Goal: Information Seeking & Learning: Learn about a topic

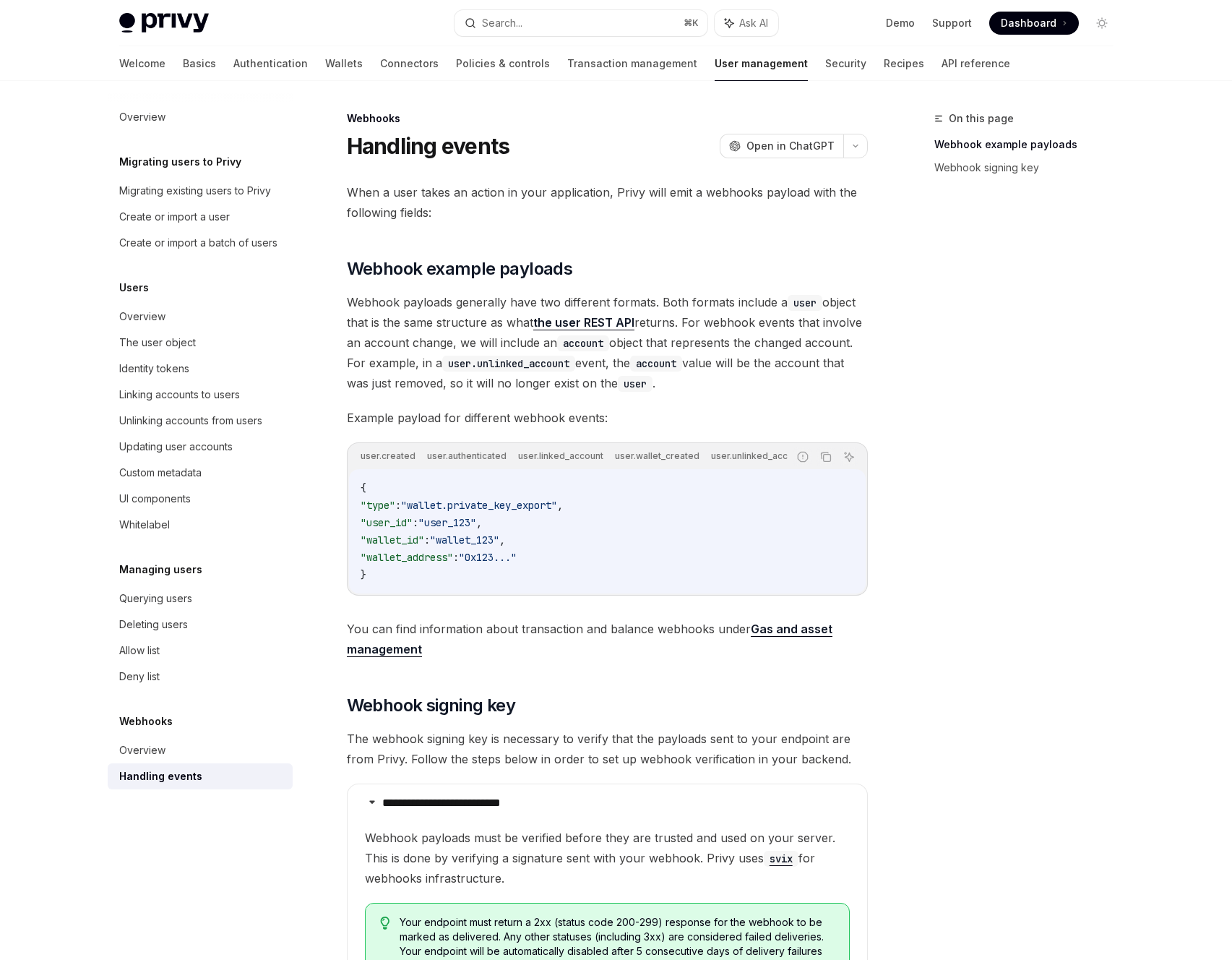
type textarea "*"
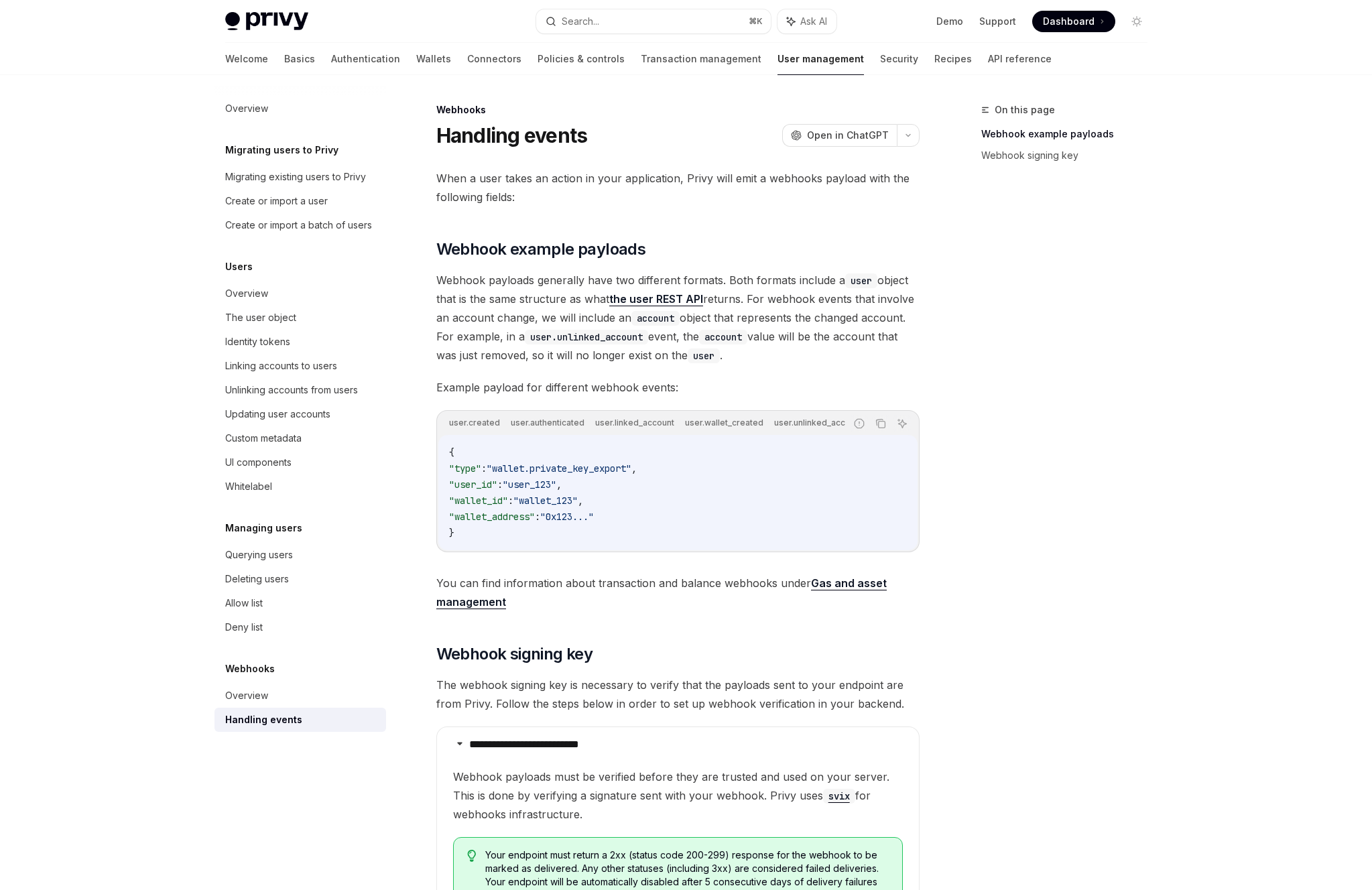
scroll to position [0, 656]
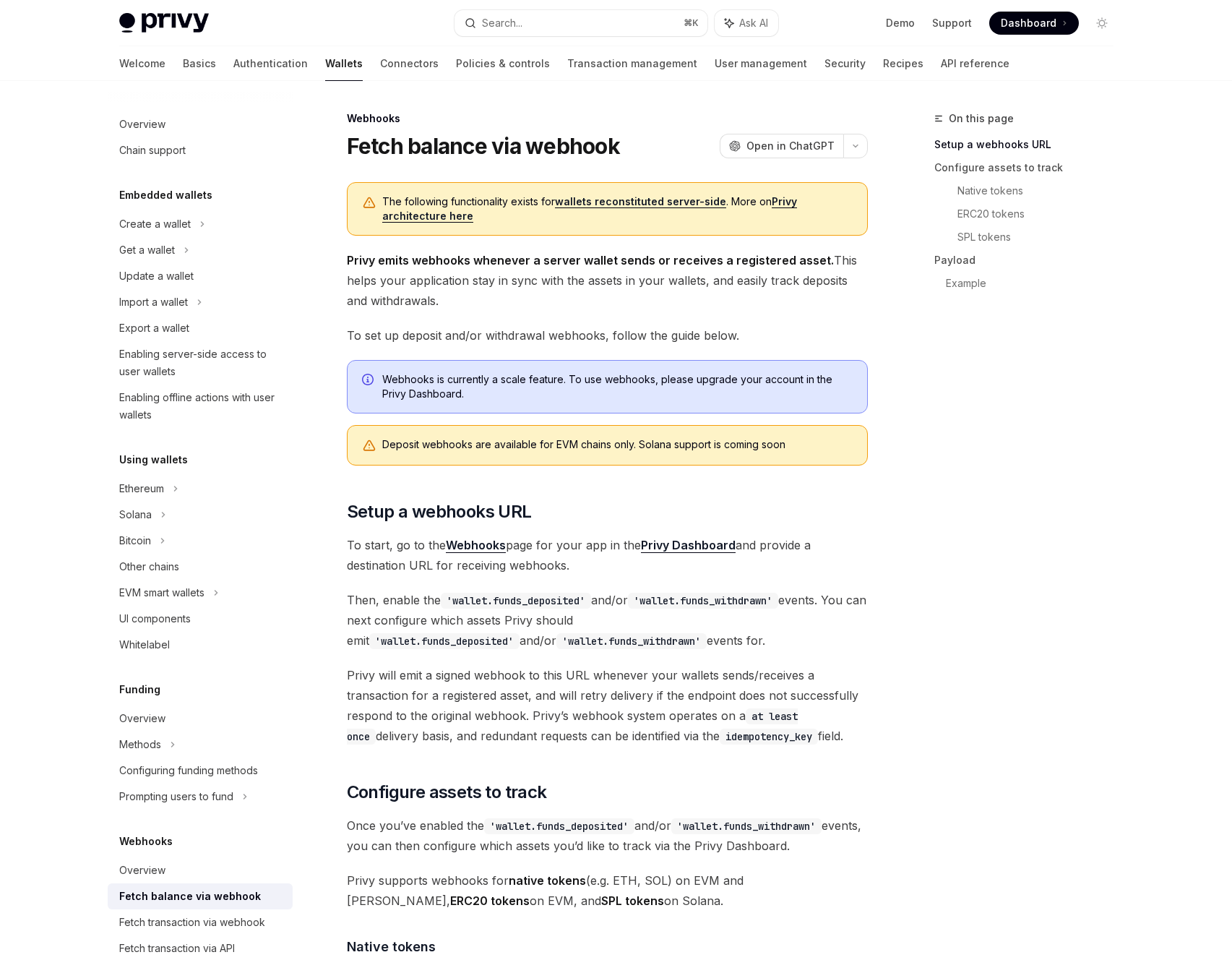
scroll to position [12, 0]
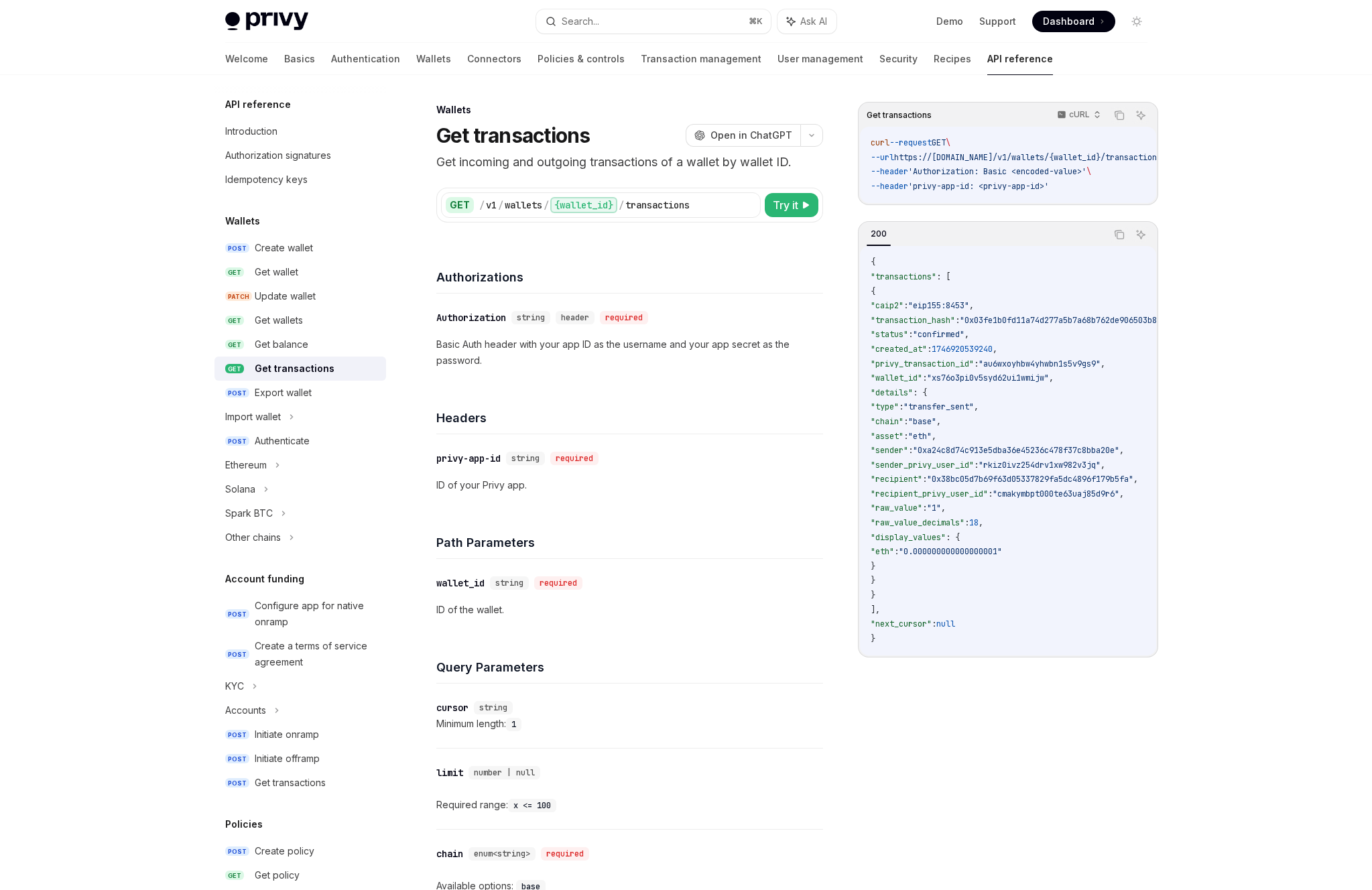
scroll to position [167, 0]
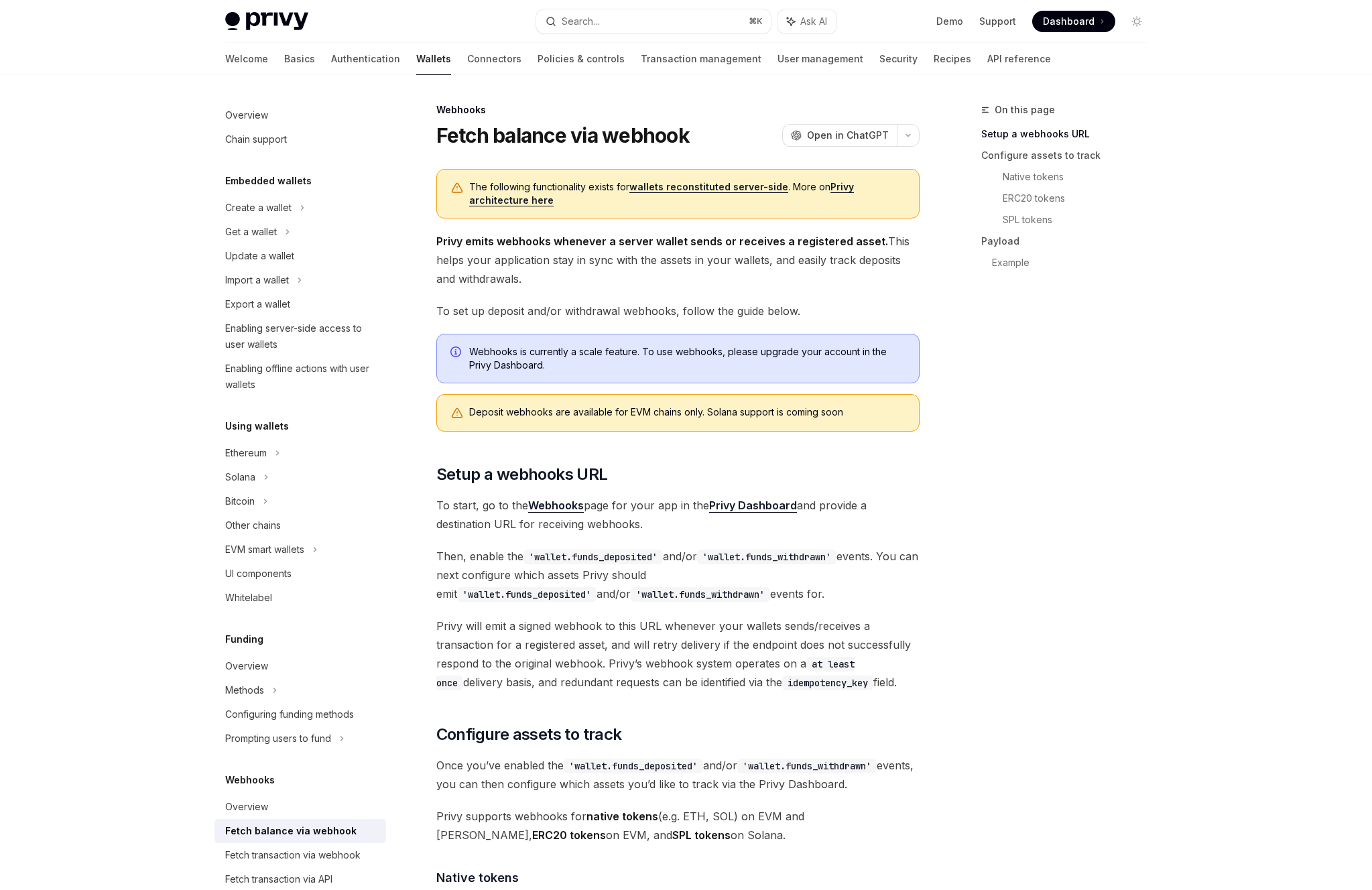
scroll to position [2, 0]
